Goal: Task Accomplishment & Management: Use online tool/utility

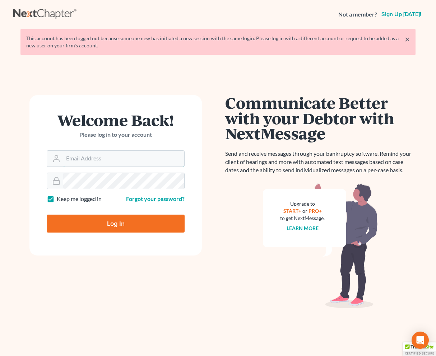
type input "grady@utahbk.com"
click at [134, 225] on input "Log In" at bounding box center [116, 224] width 138 height 18
type input "Thinking..."
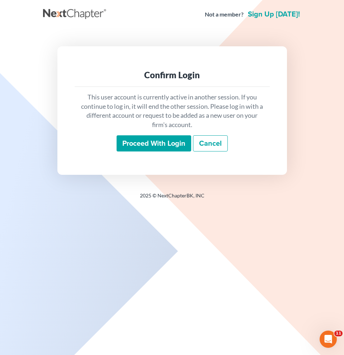
click at [283, 86] on div "Confirm Login This user account is currently active in another session. If you …" at bounding box center [172, 110] width 230 height 128
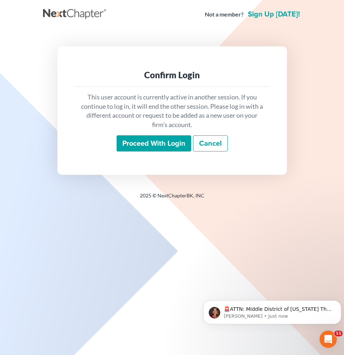
click at [156, 140] on input "Proceed with login" at bounding box center [154, 143] width 75 height 17
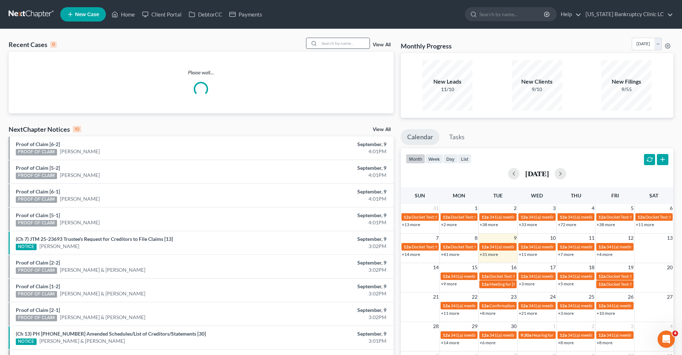
click at [344, 43] on input "search" at bounding box center [344, 43] width 50 height 10
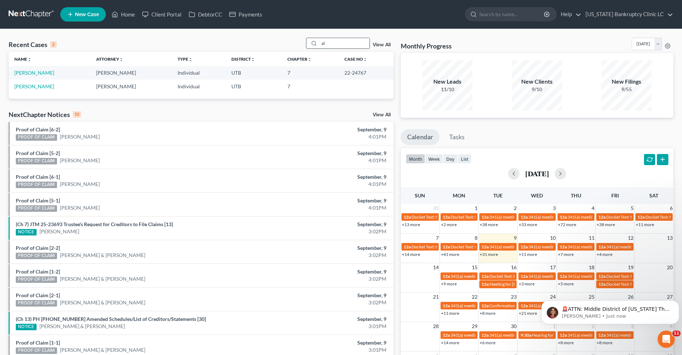
type input "a"
type input "[PERSON_NAME]"
